Goal: Information Seeking & Learning: Learn about a topic

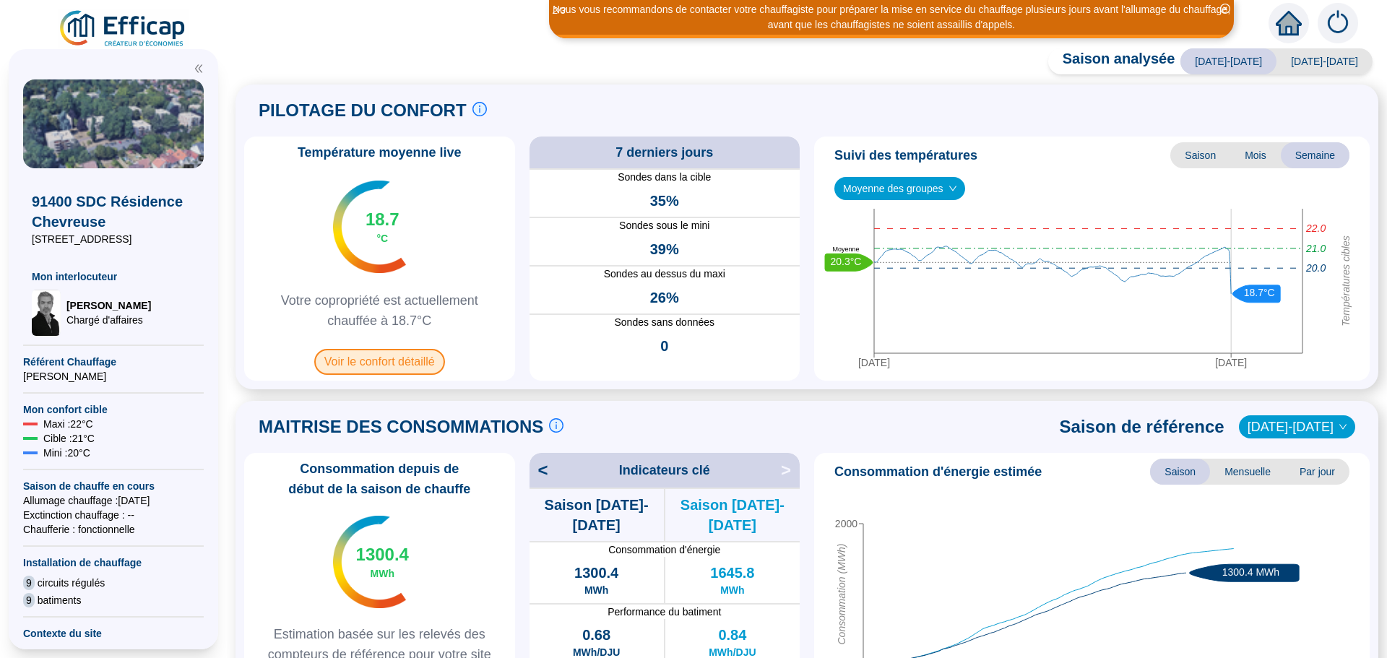
click at [392, 365] on span "Voir le confort détaillé" at bounding box center [379, 362] width 131 height 26
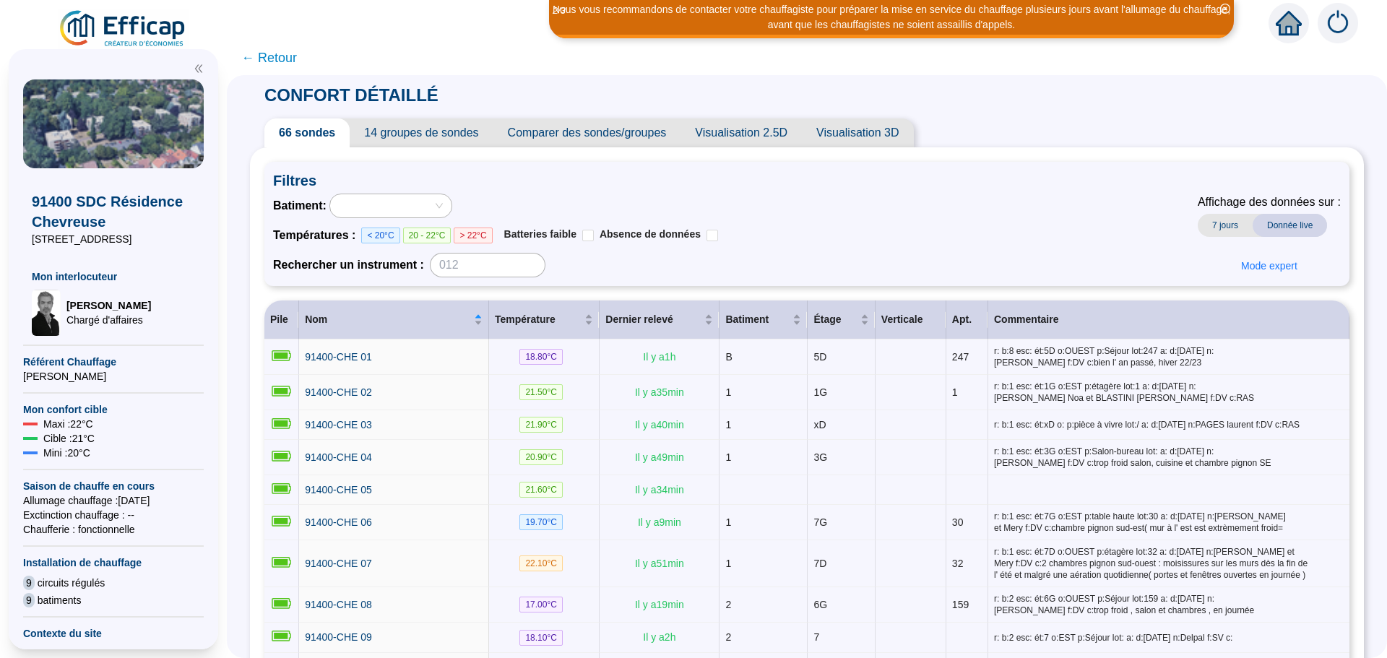
click at [606, 140] on span "Comparer des sondes/groupes" at bounding box center [588, 132] width 188 height 29
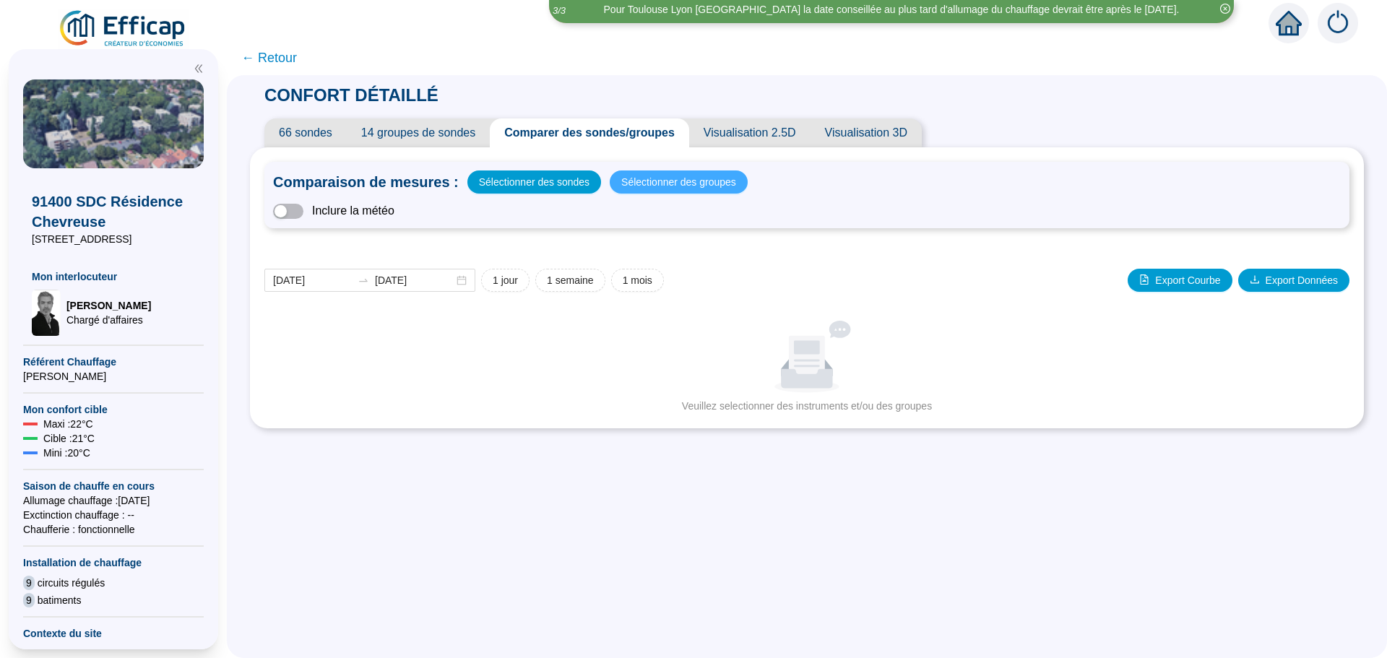
click at [666, 190] on span "Sélectionner des groupes" at bounding box center [678, 182] width 115 height 20
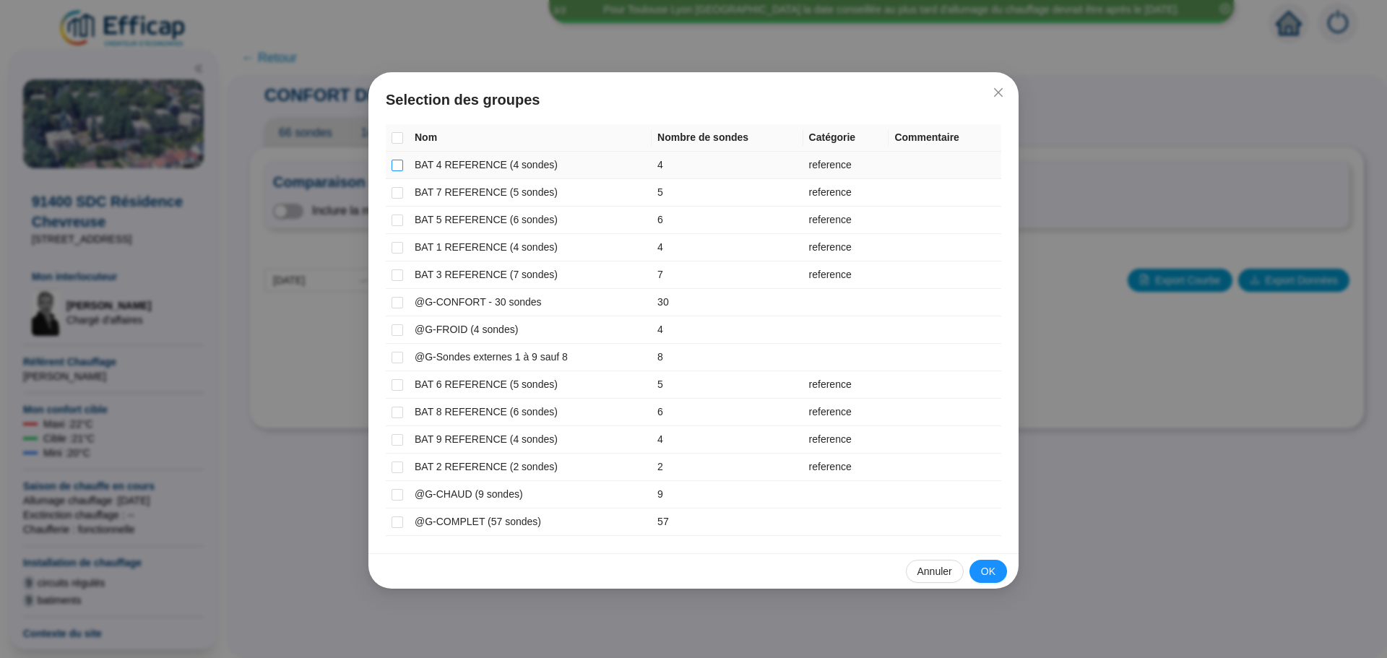
click at [398, 168] on input "checkbox" at bounding box center [398, 166] width 12 height 12
checkbox input "true"
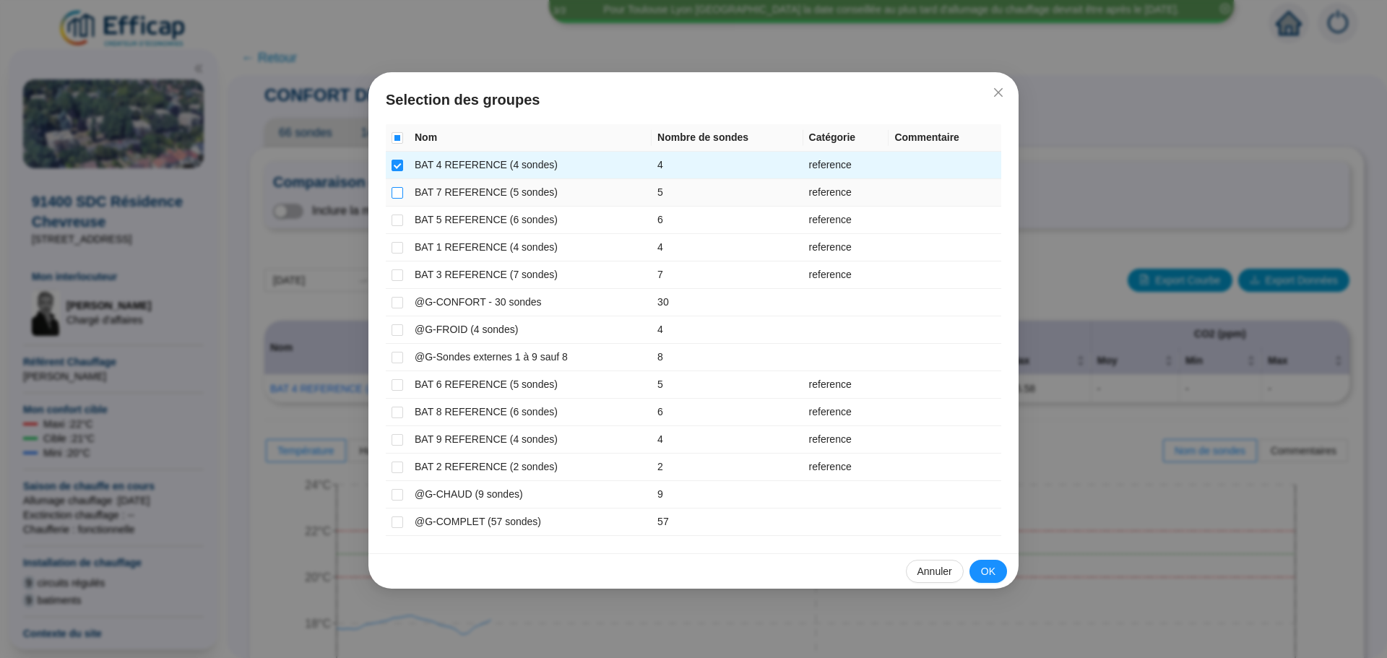
click at [397, 194] on input "checkbox" at bounding box center [398, 193] width 12 height 12
checkbox input "true"
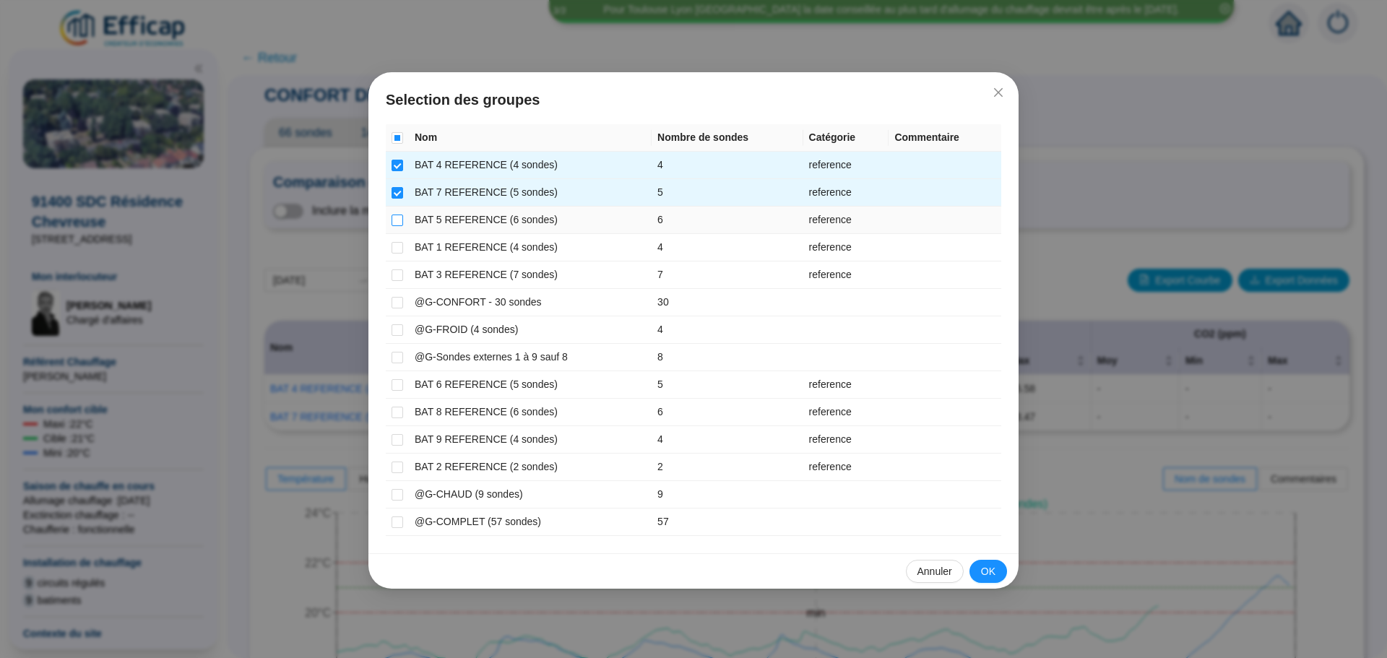
click at [396, 217] on input "checkbox" at bounding box center [398, 221] width 12 height 12
checkbox input "true"
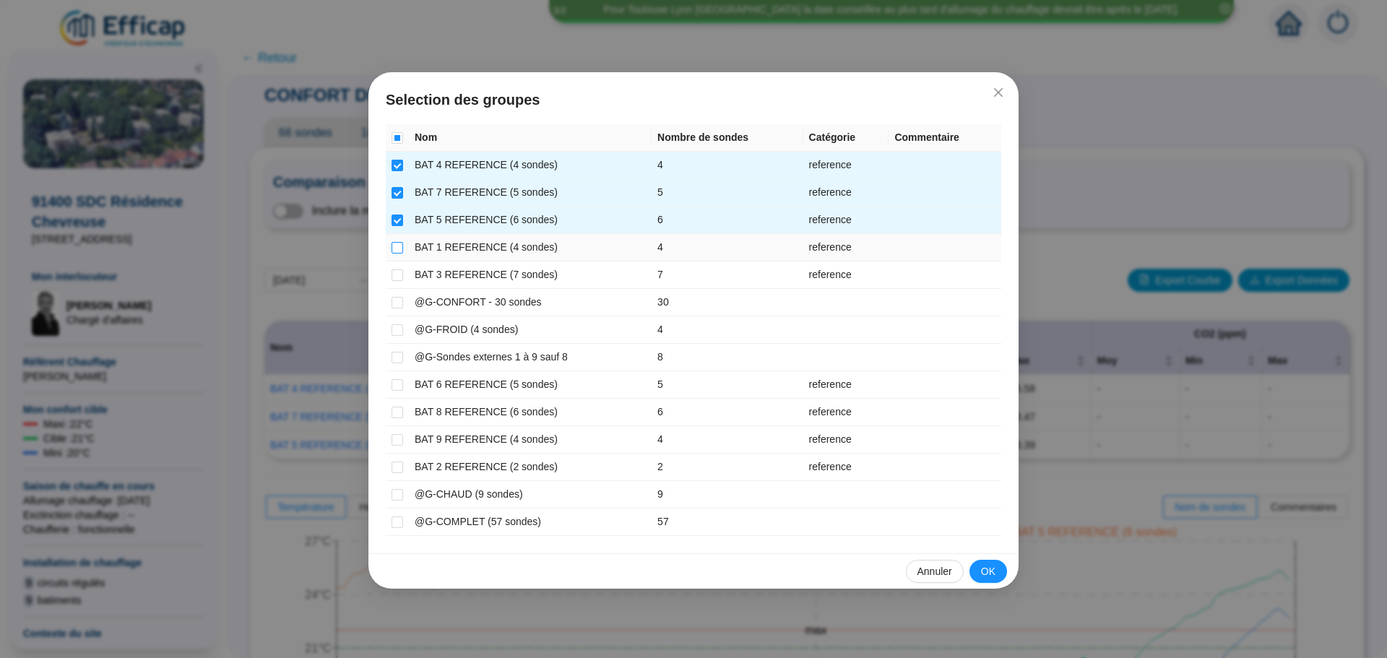
click at [392, 250] on input "checkbox" at bounding box center [398, 248] width 12 height 12
checkbox input "true"
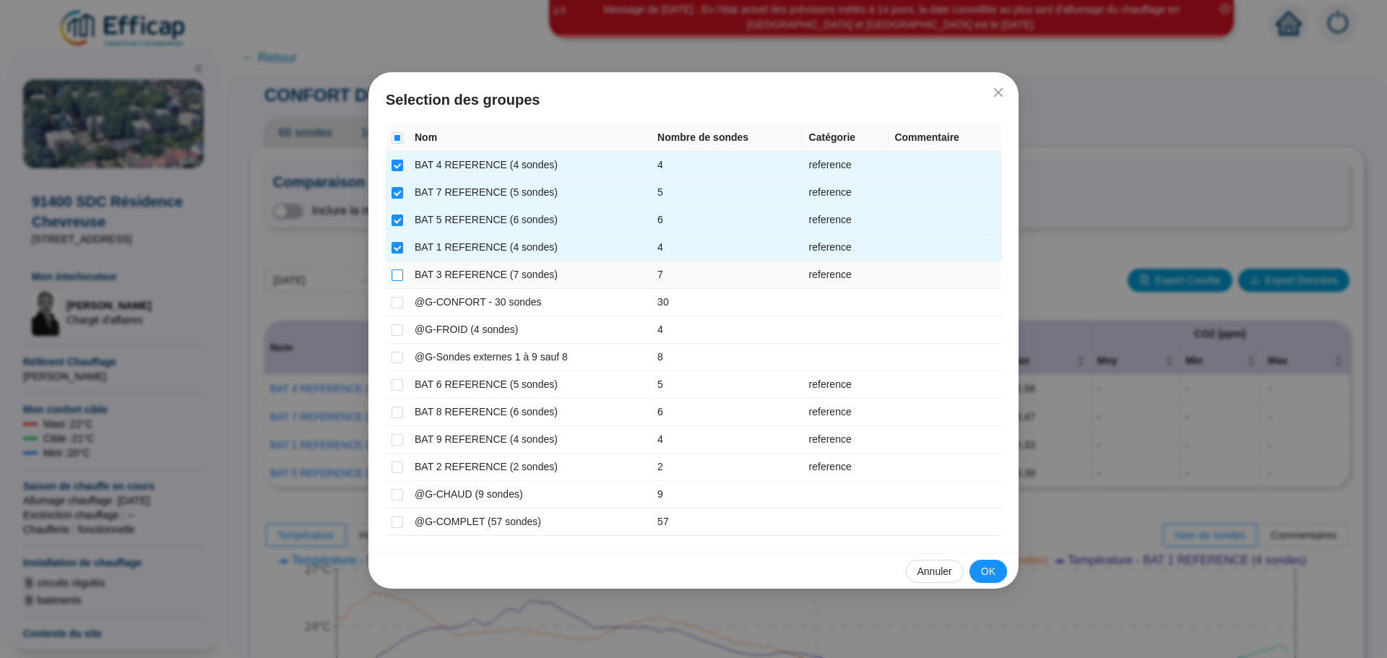
click at [402, 278] on input "checkbox" at bounding box center [398, 276] width 12 height 12
checkbox input "true"
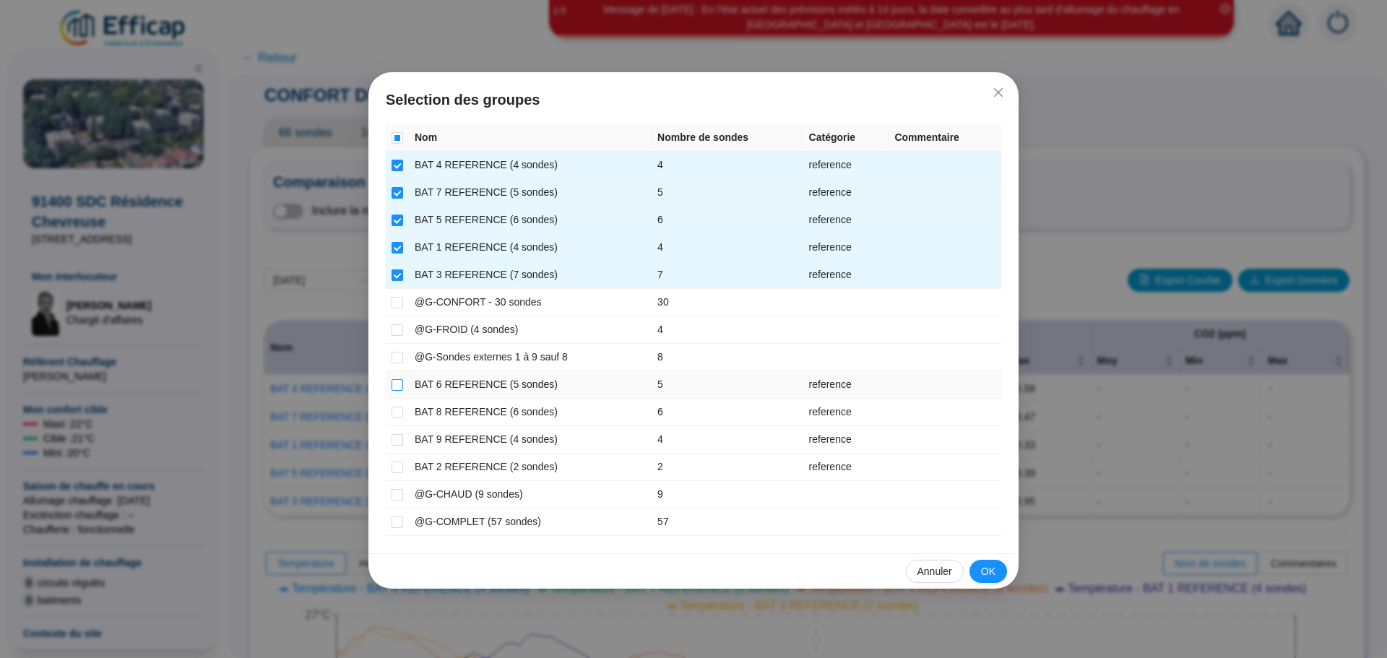
click at [400, 384] on input "checkbox" at bounding box center [398, 385] width 12 height 12
checkbox input "true"
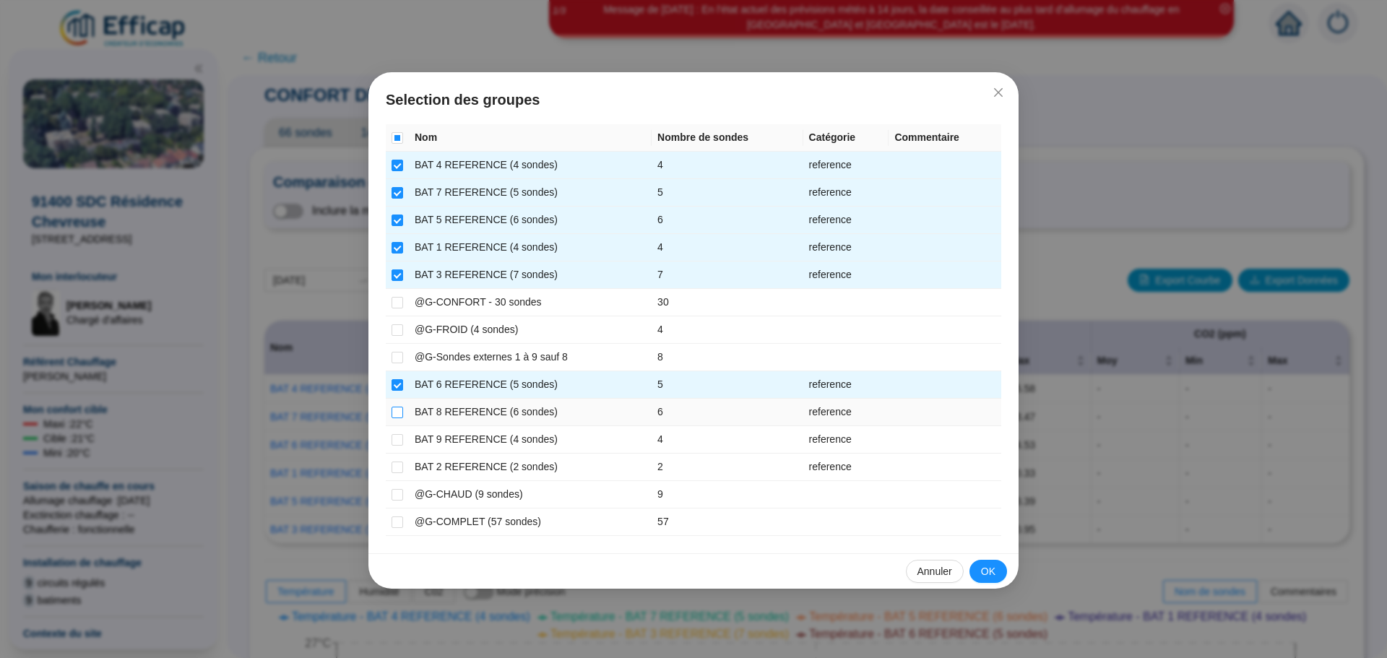
click at [397, 414] on input "checkbox" at bounding box center [398, 413] width 12 height 12
checkbox input "true"
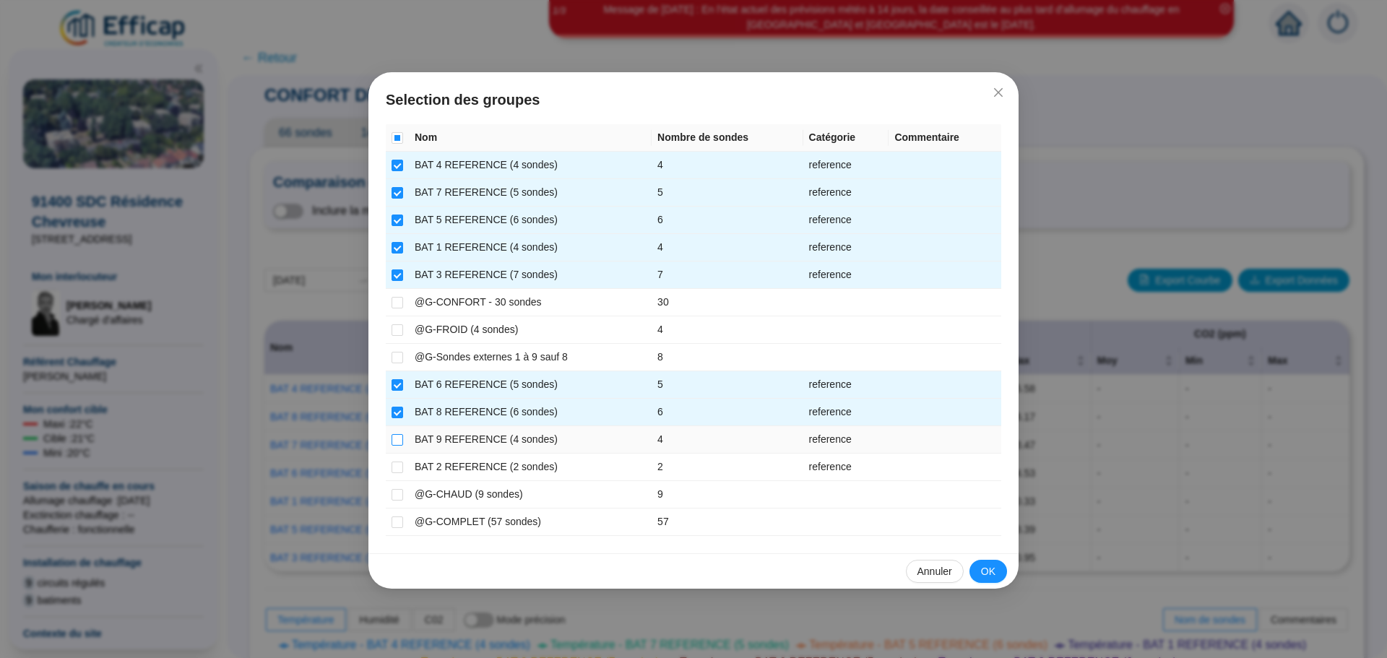
click at [394, 439] on input "checkbox" at bounding box center [398, 440] width 12 height 12
checkbox input "true"
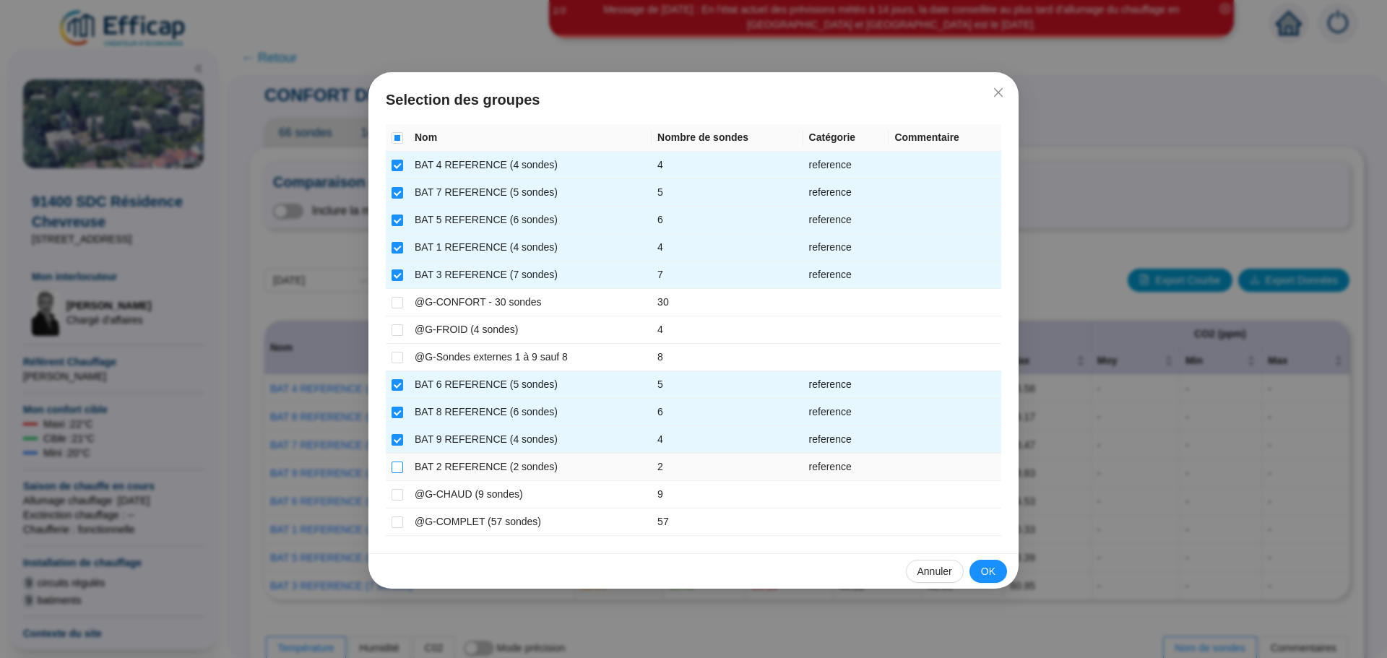
click at [397, 470] on input "checkbox" at bounding box center [398, 468] width 12 height 12
checkbox input "true"
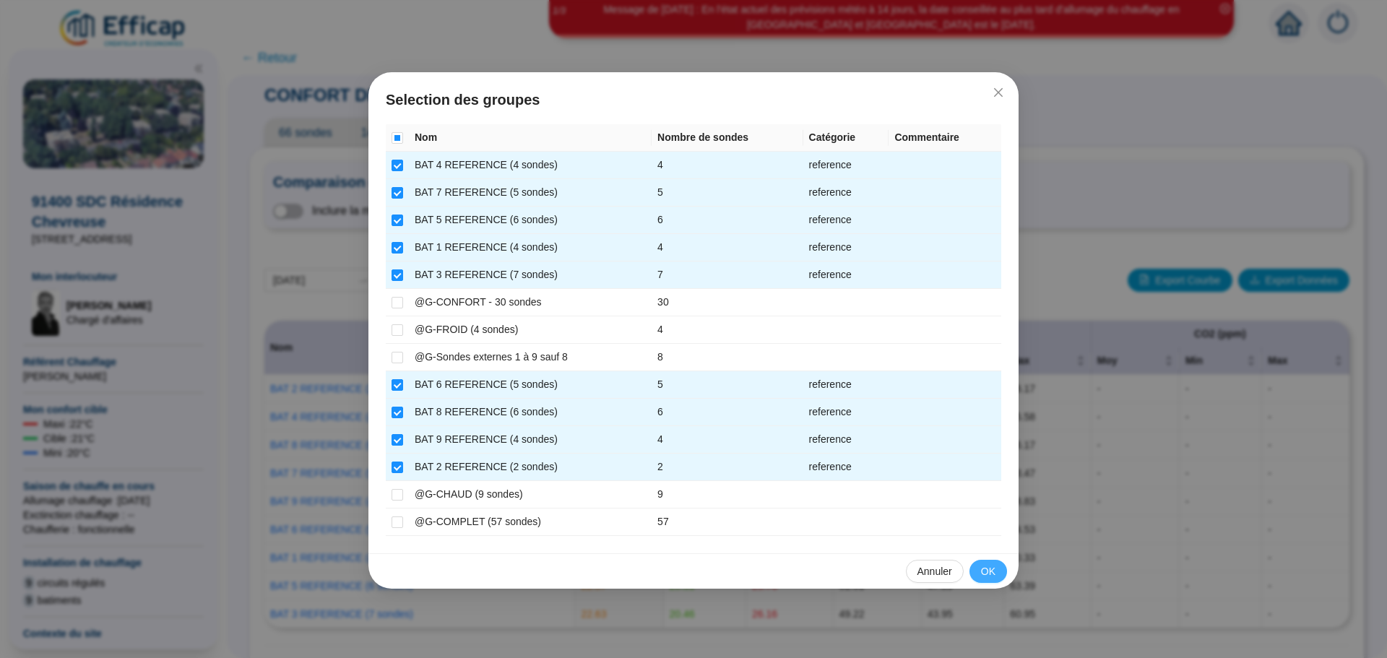
click at [996, 566] on button "OK" at bounding box center [989, 571] width 38 height 23
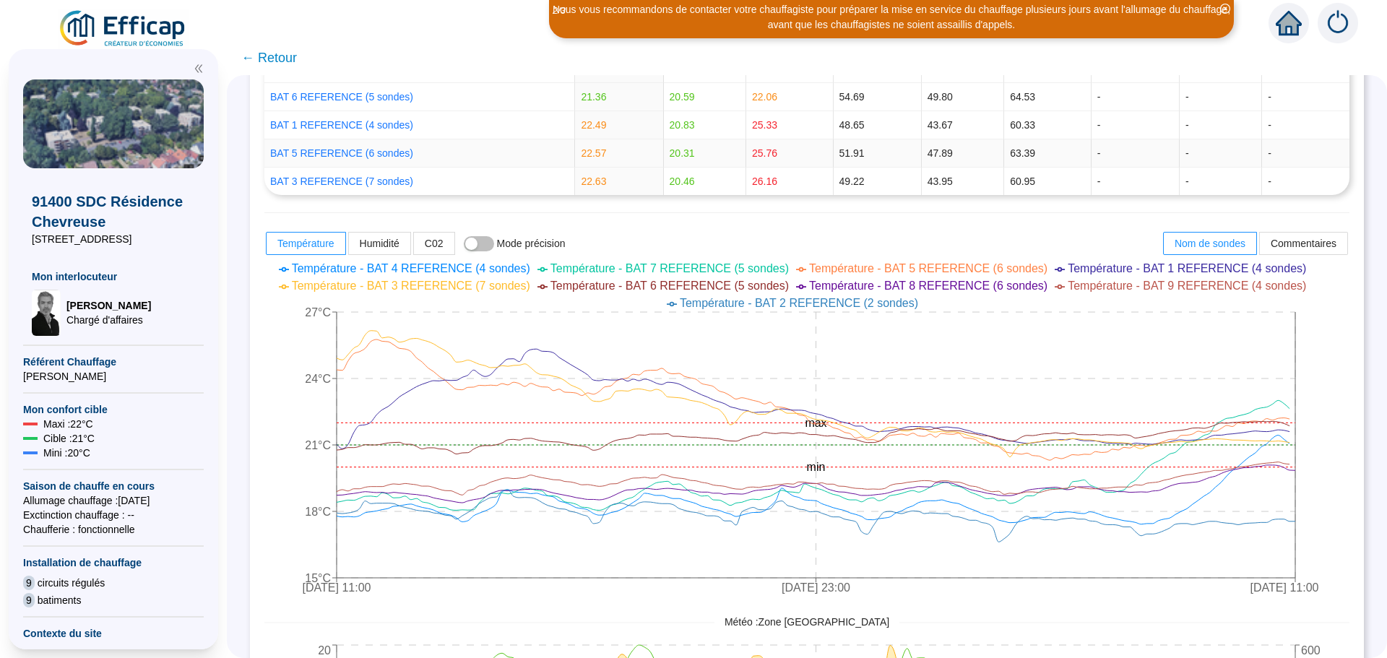
scroll to position [434, 0]
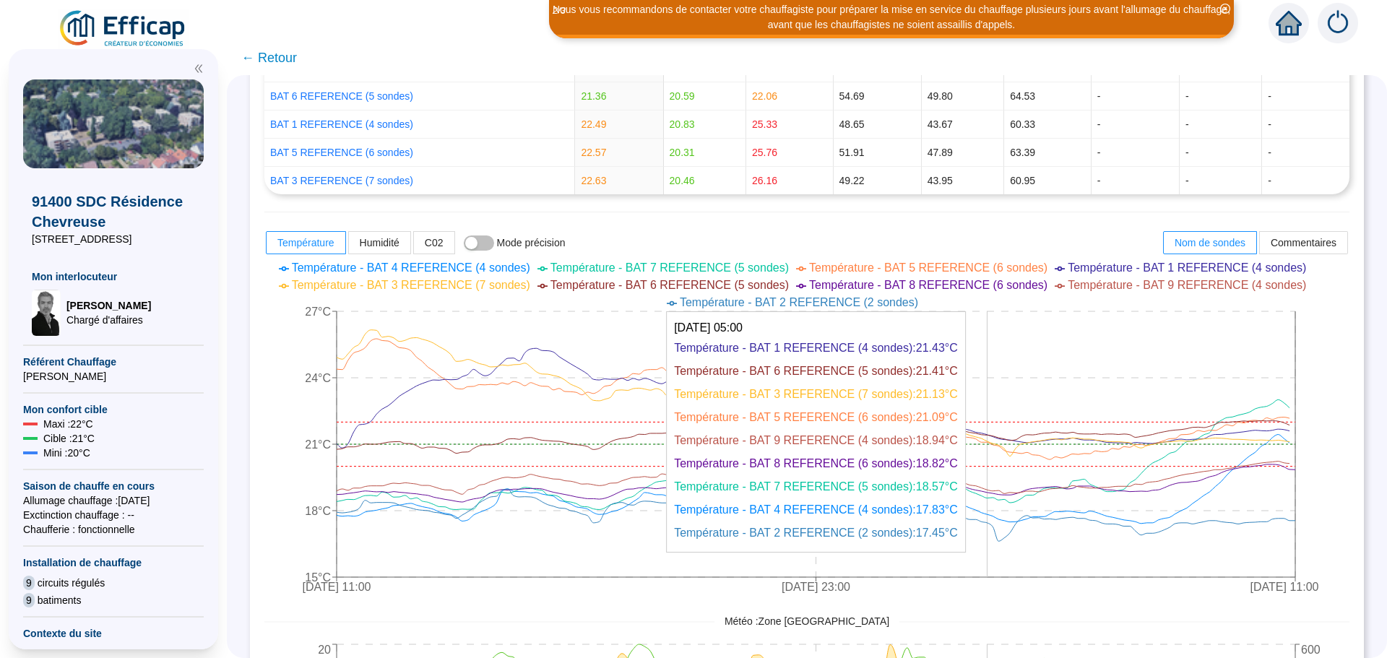
drag, startPoint x: 1000, startPoint y: 456, endPoint x: 856, endPoint y: 233, distance: 265.6
click at [856, 233] on div "Température Humidité C02 Mode précision Nom de sondes Commentaires" at bounding box center [806, 243] width 1085 height 26
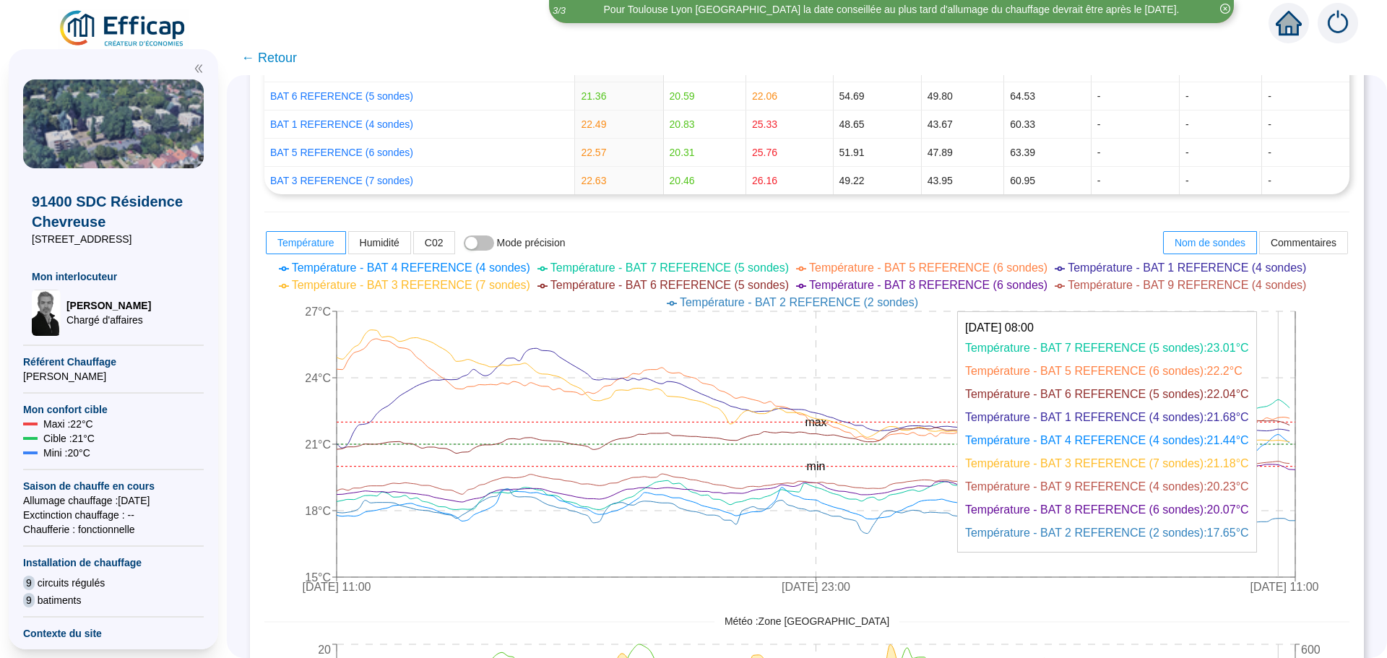
scroll to position [506, 0]
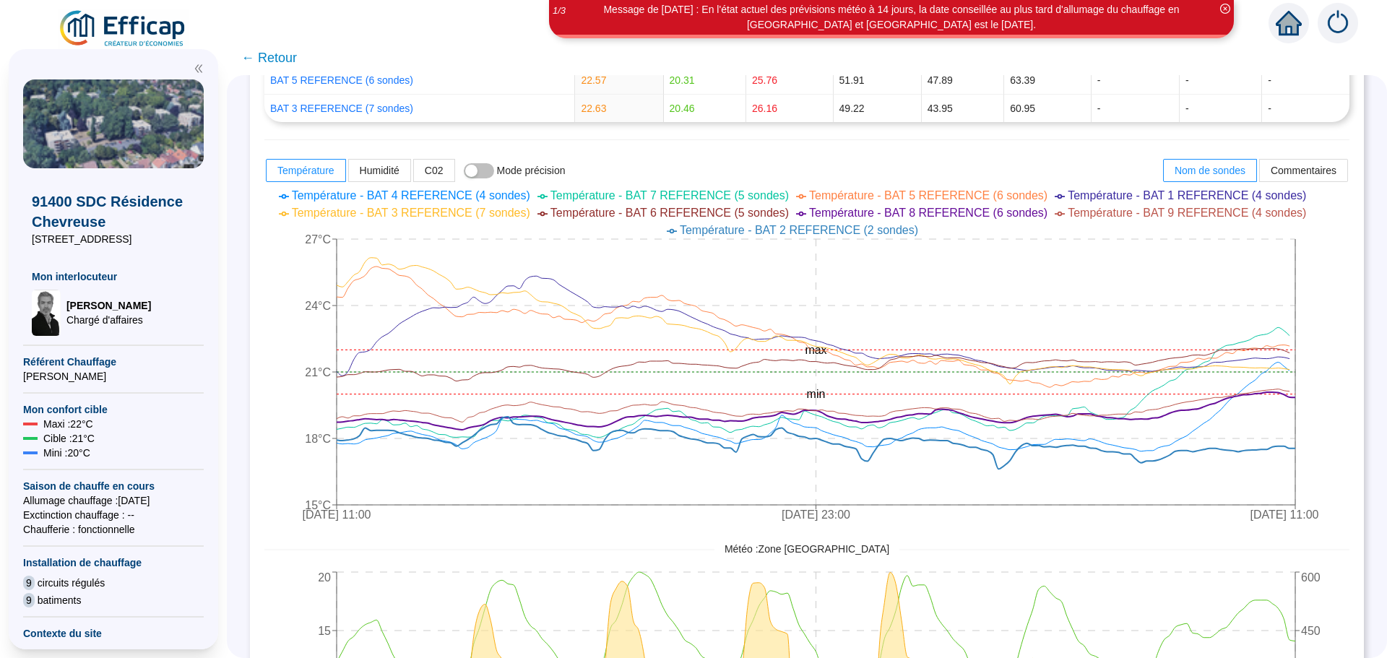
click at [297, 61] on span "← Retour" at bounding box center [269, 58] width 56 height 20
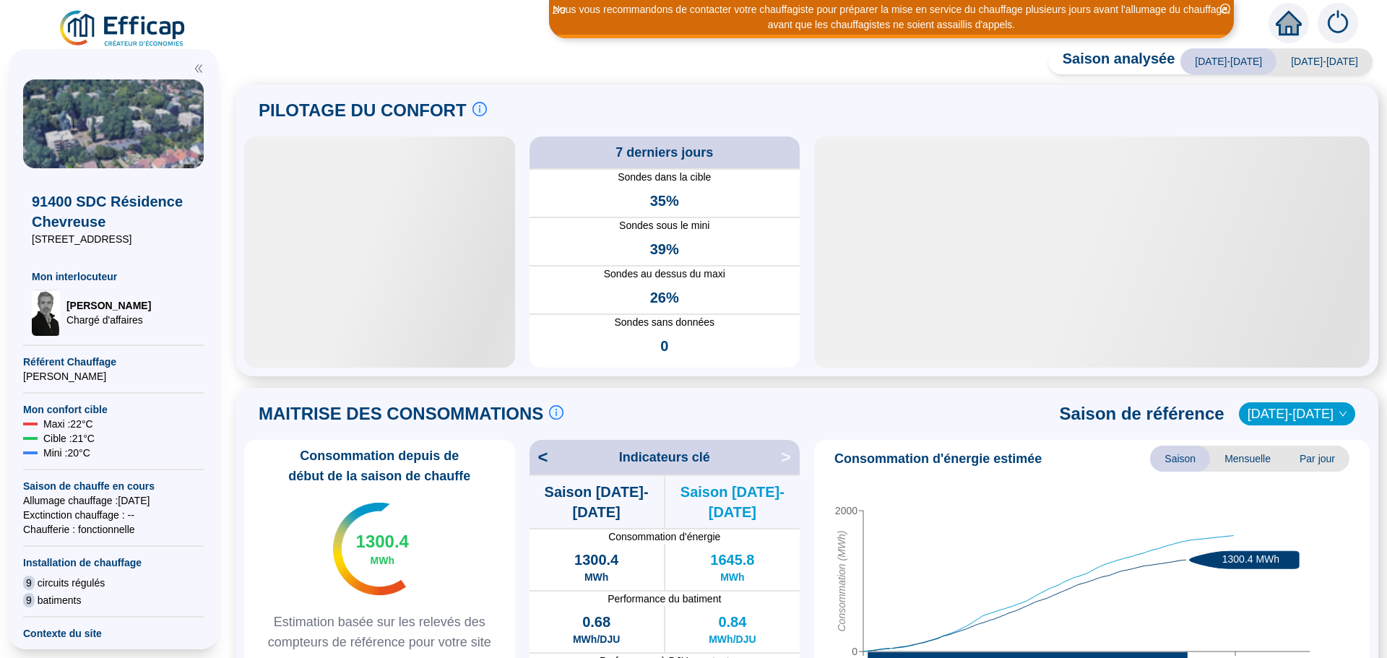
click at [1105, 252] on div at bounding box center [1092, 252] width 556 height 231
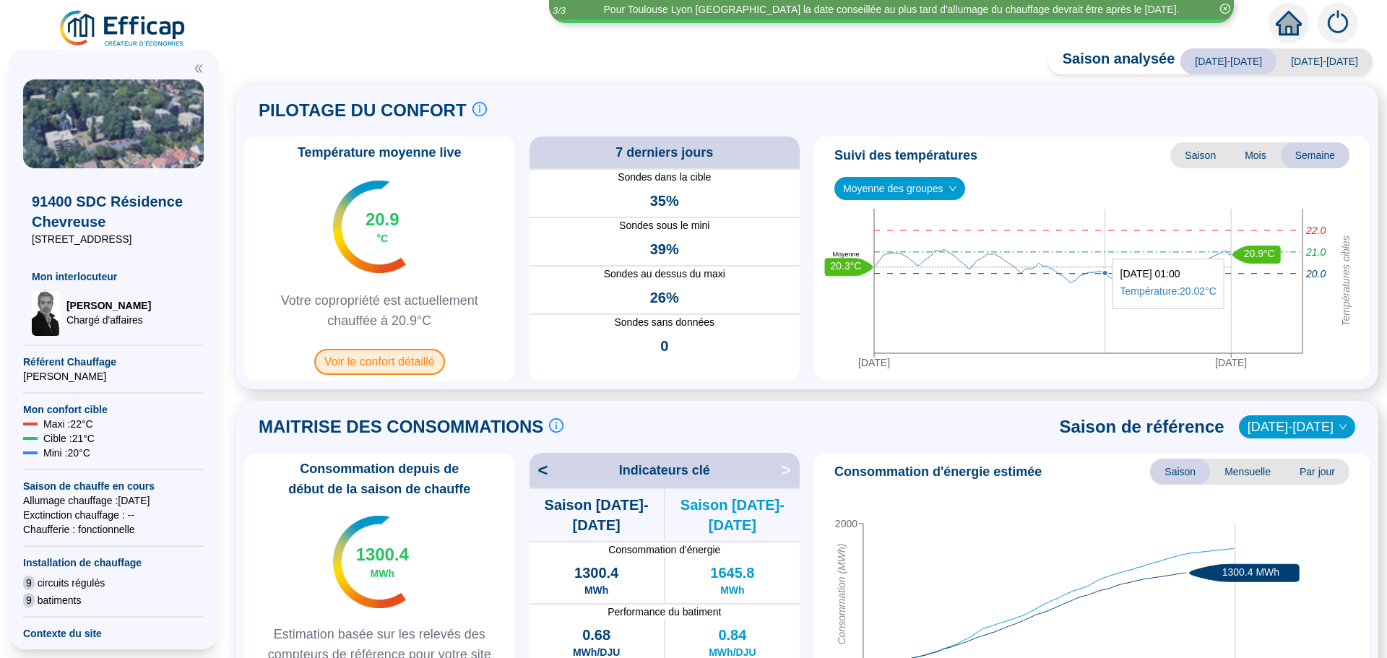
drag, startPoint x: 1105, startPoint y: 252, endPoint x: 425, endPoint y: 363, distance: 689.0
click at [425, 363] on span "Voir le confort détaillé" at bounding box center [379, 362] width 131 height 26
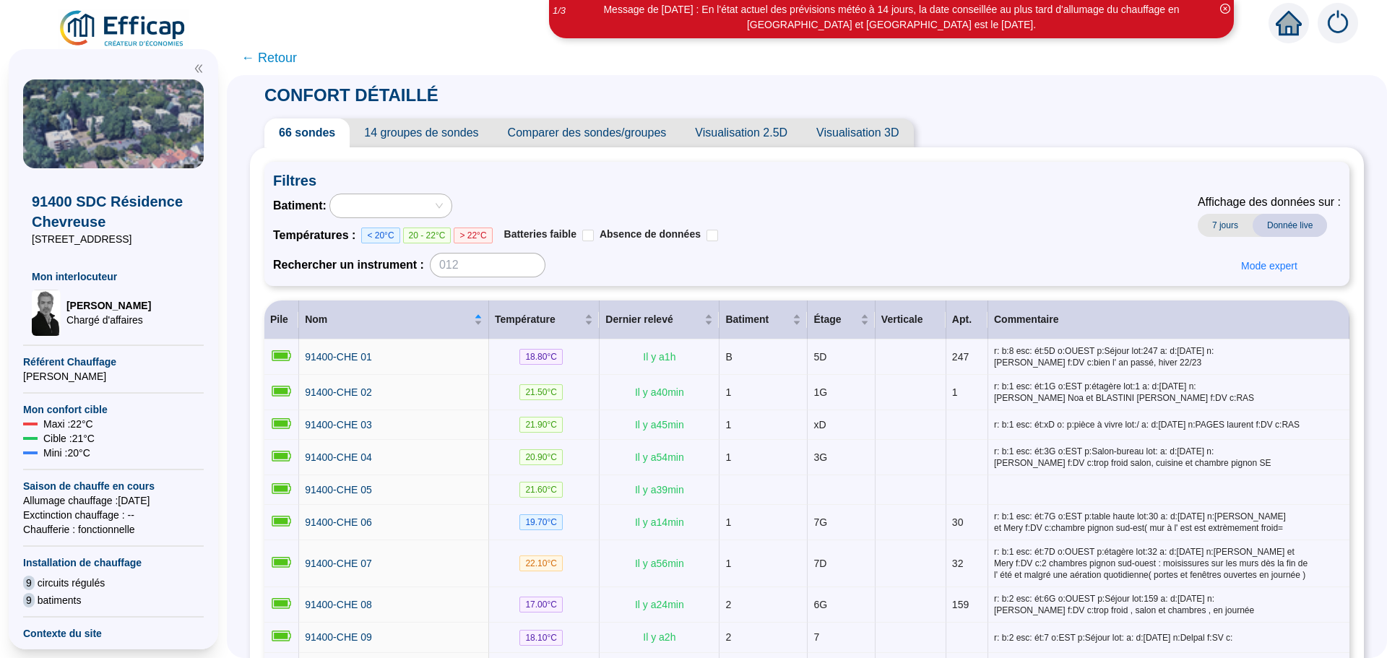
click at [314, 69] on span "← Retour" at bounding box center [807, 57] width 1160 height 35
click at [283, 58] on span "← Retour" at bounding box center [269, 58] width 56 height 20
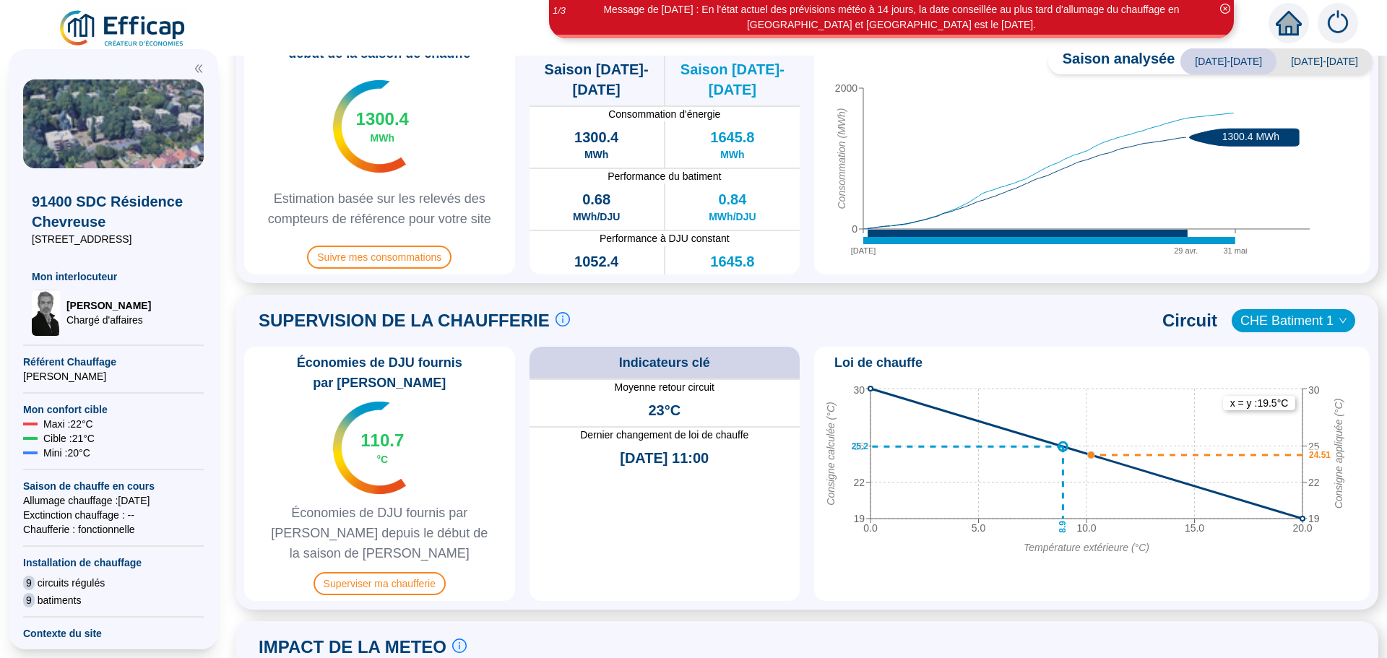
scroll to position [506, 0]
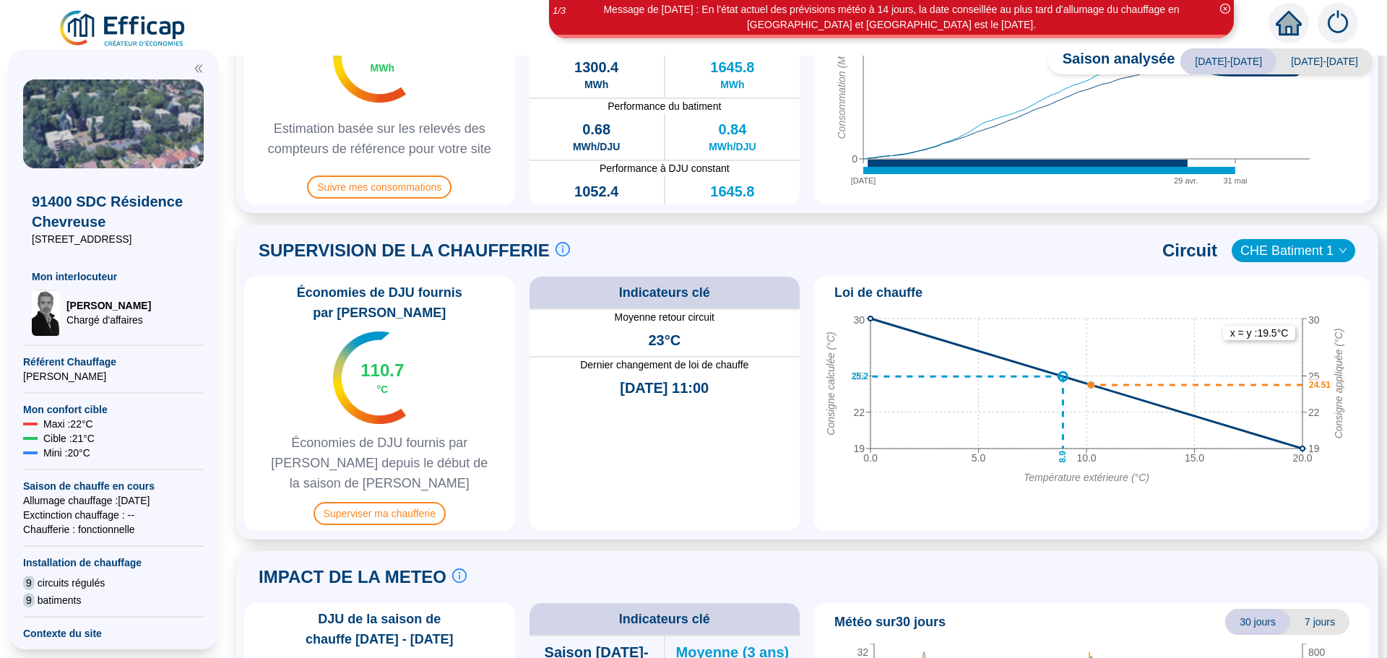
click at [1339, 247] on icon "down" at bounding box center [1343, 250] width 9 height 9
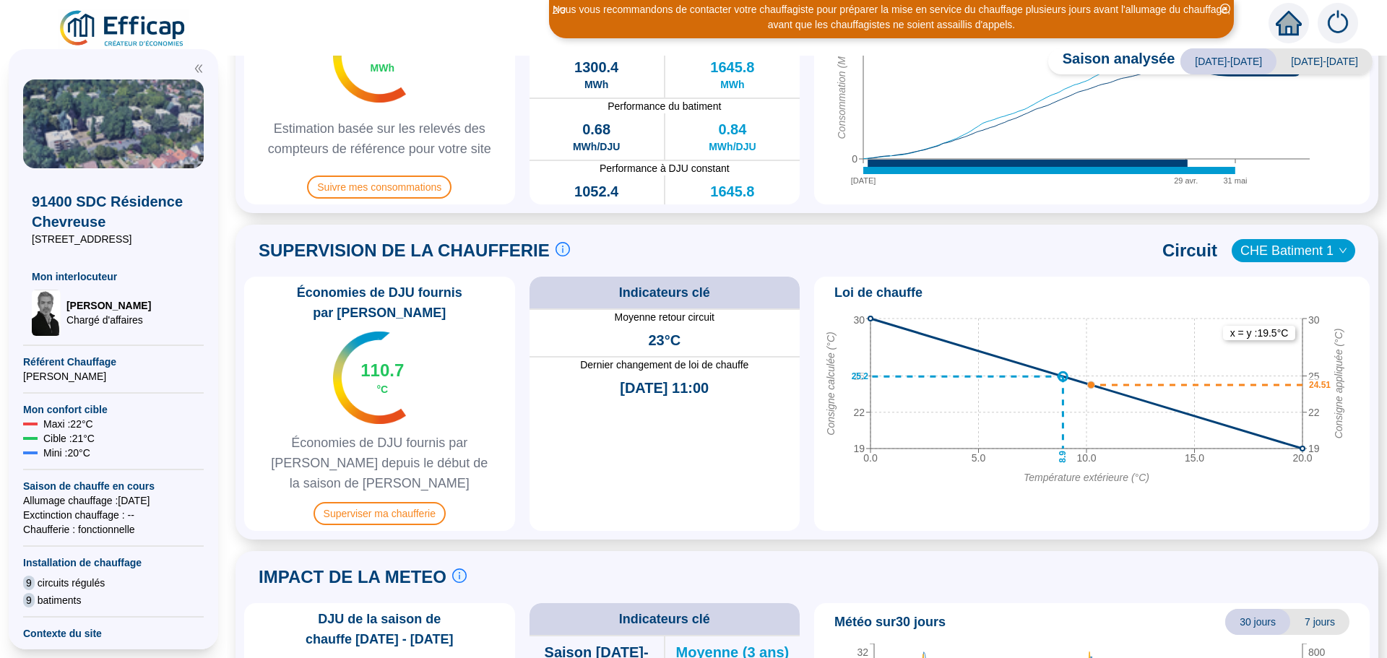
click at [1286, 249] on span "CHE Batiment 1" at bounding box center [1294, 251] width 106 height 22
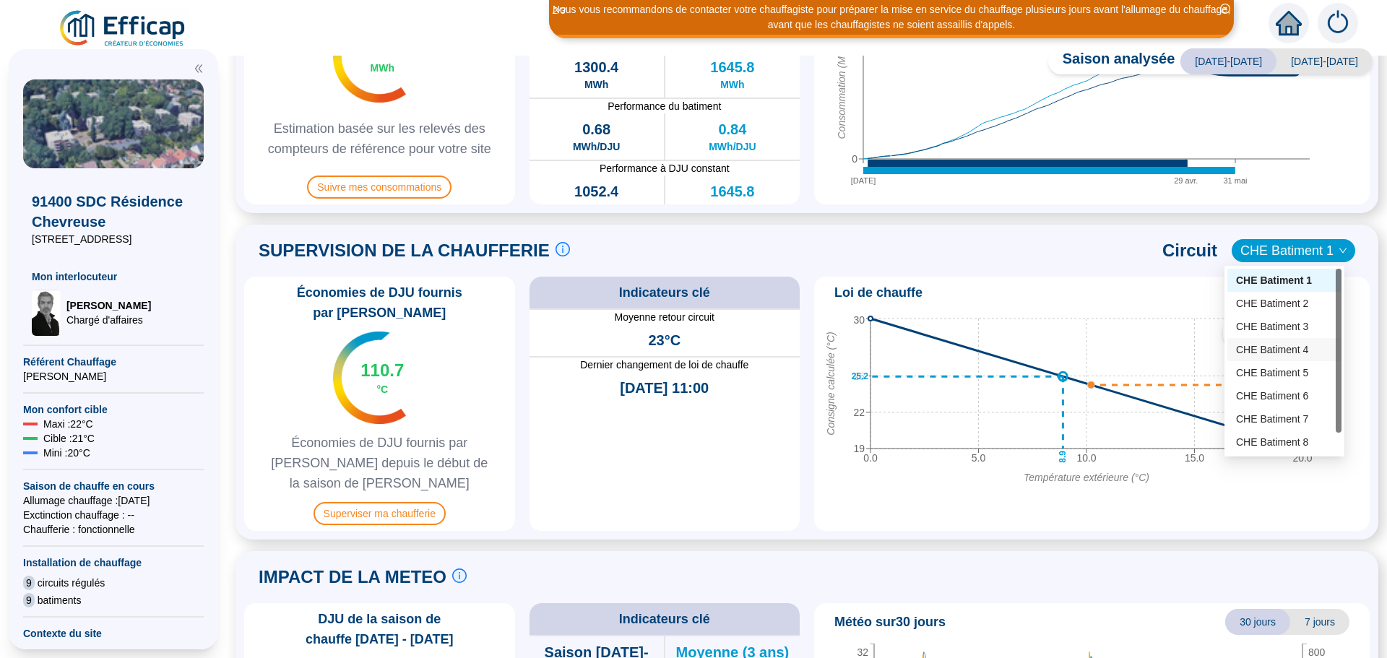
click at [1270, 348] on div "CHE Batiment 4" at bounding box center [1284, 349] width 97 height 15
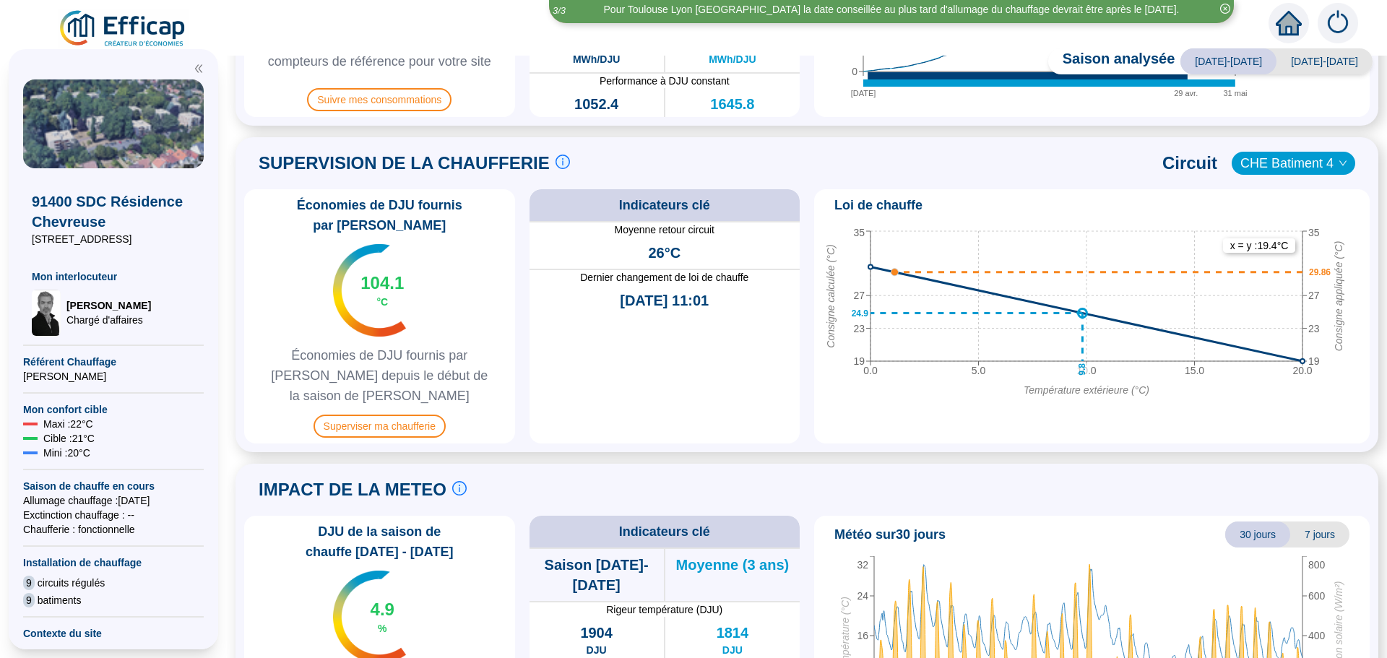
scroll to position [595, 0]
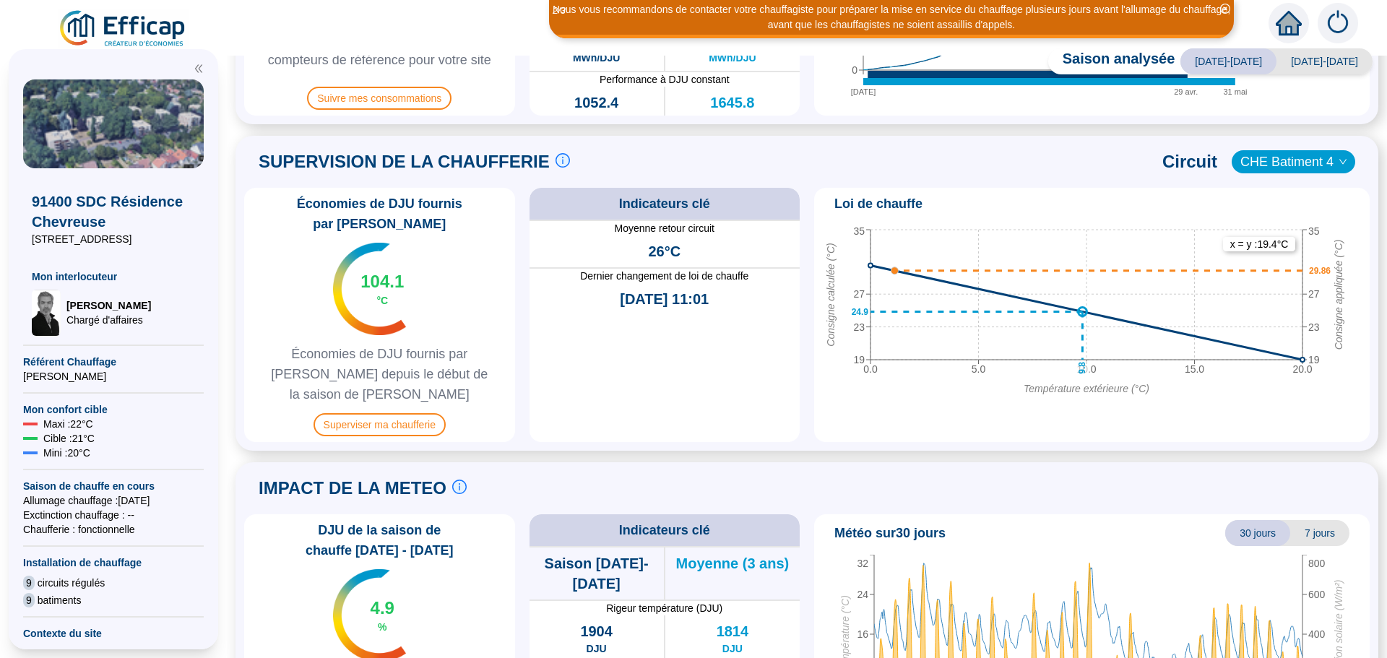
click at [1270, 160] on span "CHE Batiment 4" at bounding box center [1294, 162] width 106 height 22
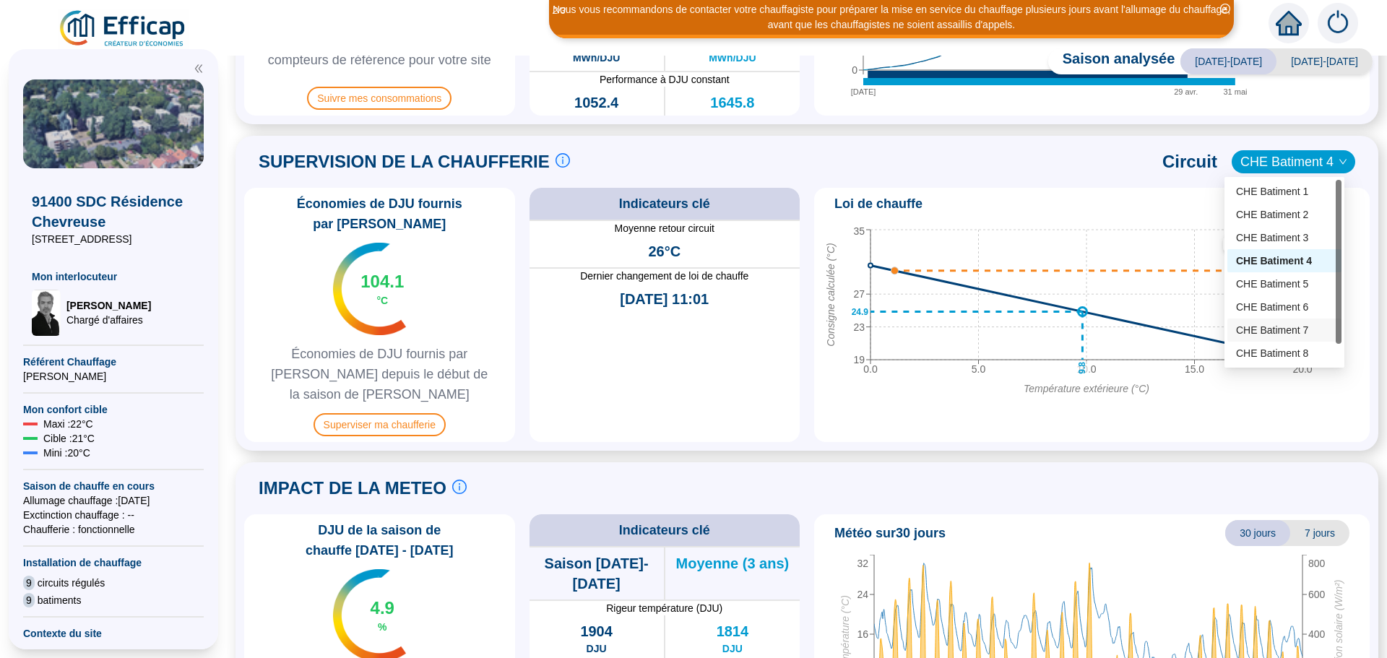
click at [1268, 331] on div "CHE Batiment 7" at bounding box center [1284, 330] width 97 height 15
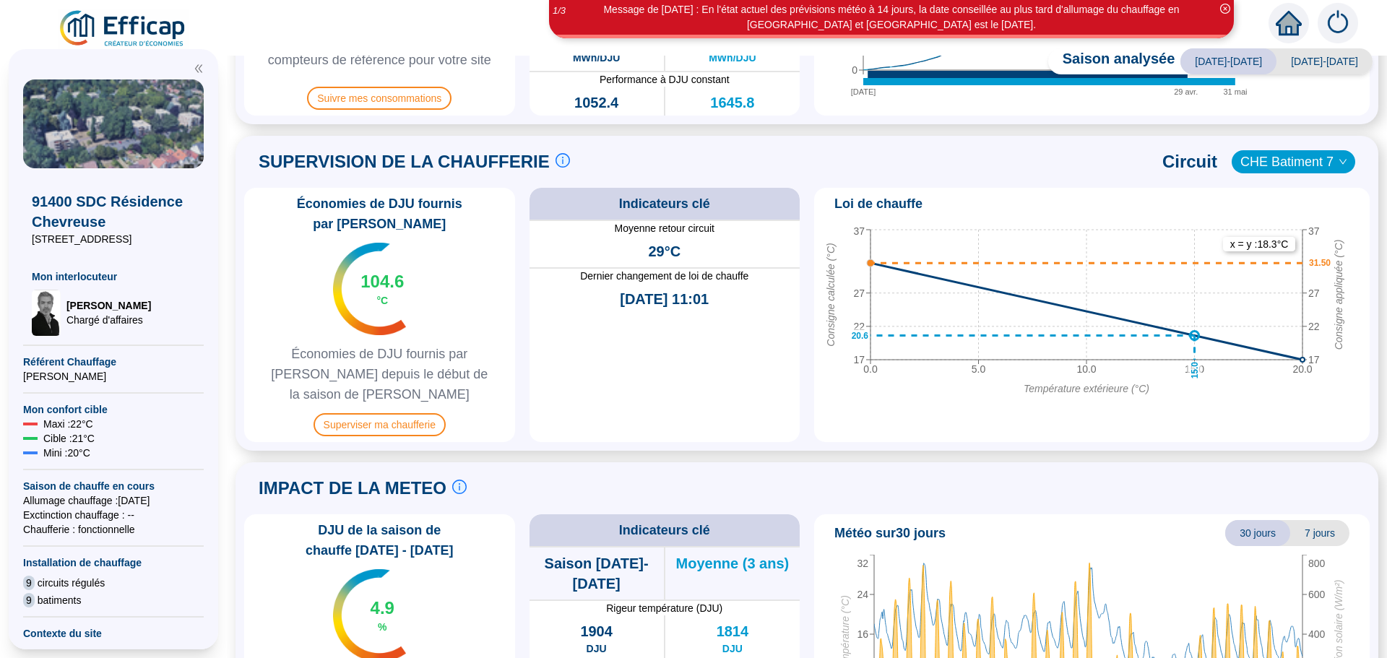
click at [874, 150] on div "SUPERVISION DE LA CHAUFFERIE Suivre les paramètres en chaufferie en direct c'es…" at bounding box center [807, 162] width 1126 height 35
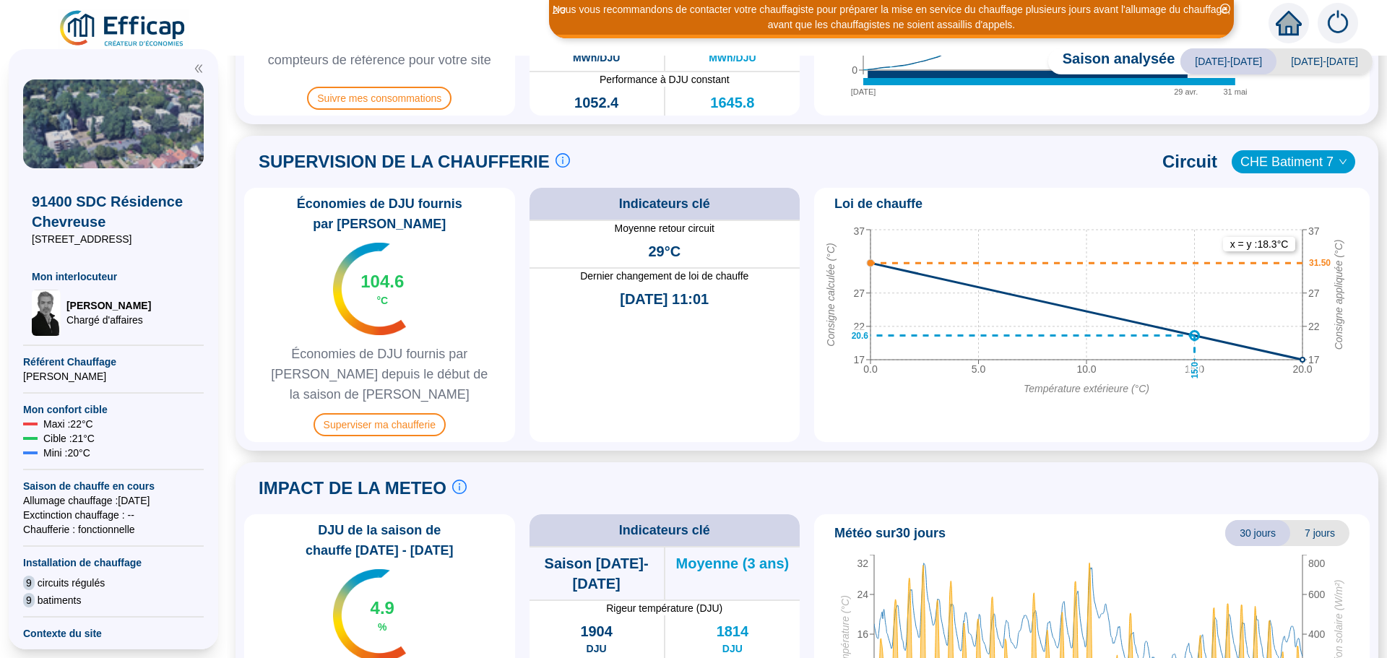
click at [1262, 160] on span "CHE Batiment 7" at bounding box center [1294, 162] width 106 height 22
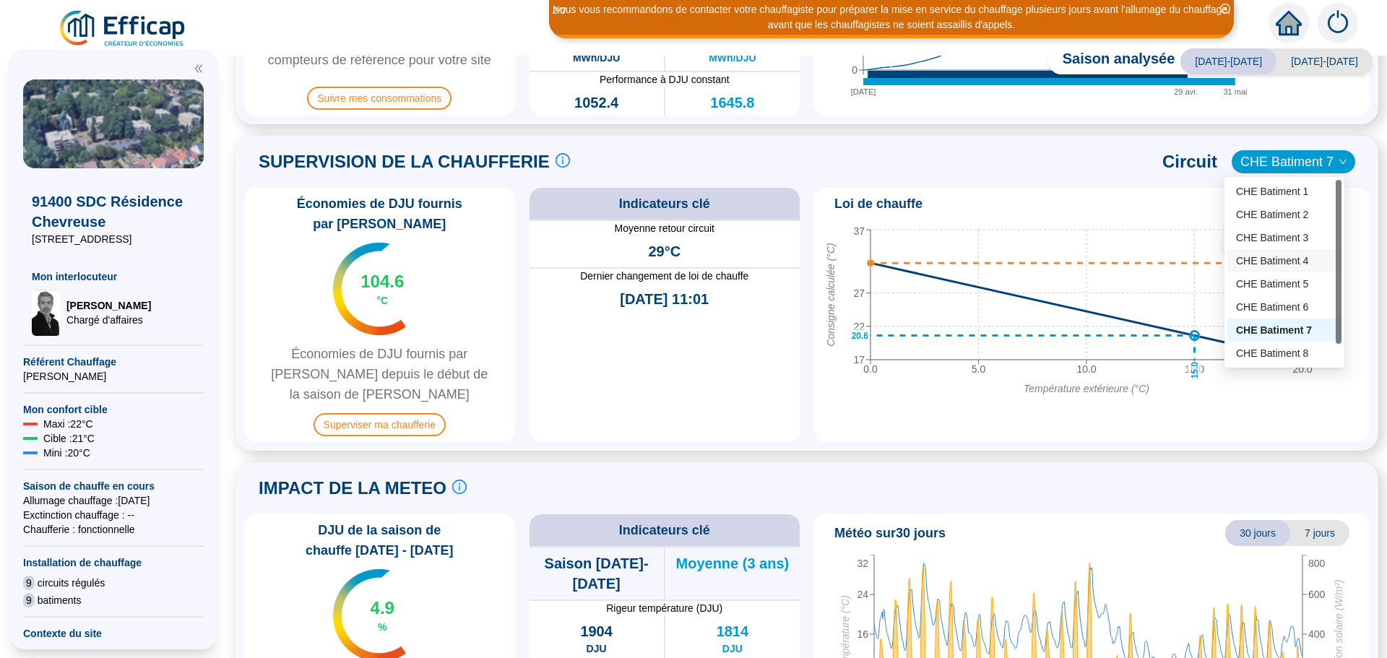
click at [1274, 262] on div "CHE Batiment 4" at bounding box center [1284, 261] width 97 height 15
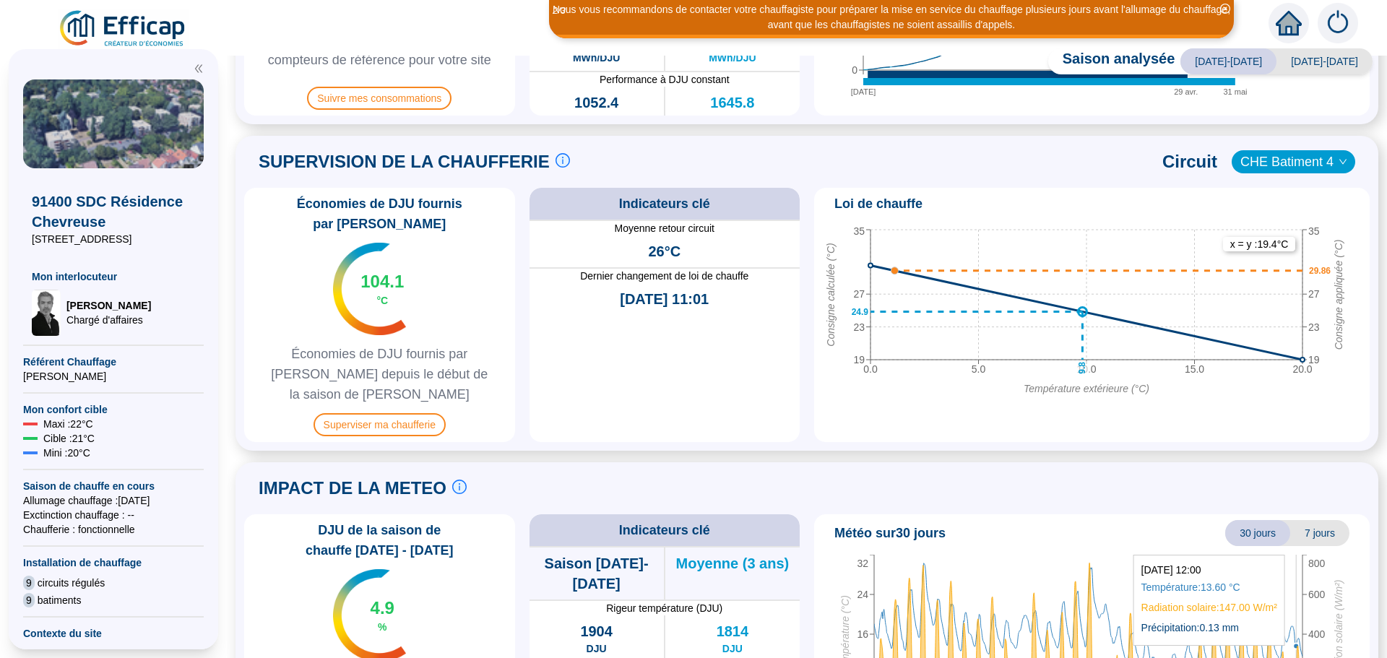
click at [1296, 607] on icon "[DATE] [DATE] [DATE] [DATE] 0 8 16 24 32 Température (°C) 0 200 400 600 800 Rad…" at bounding box center [1086, 645] width 533 height 181
